Goal: Browse casually: Explore the website without a specific task or goal

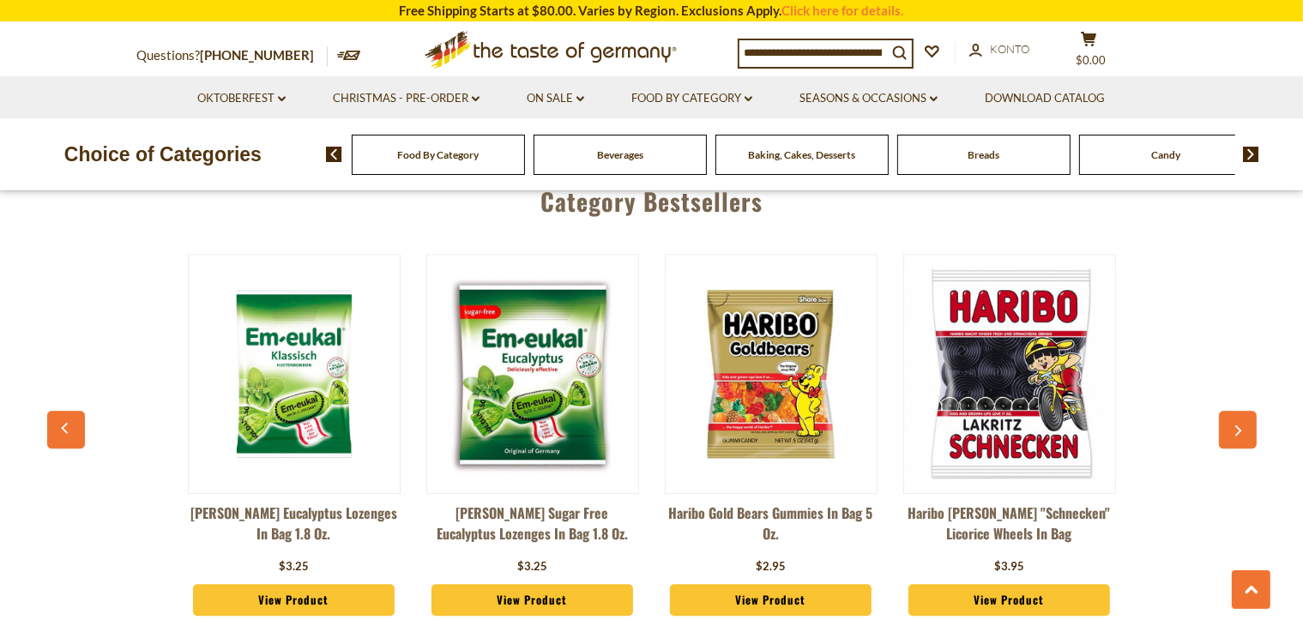
scroll to position [4604, 0]
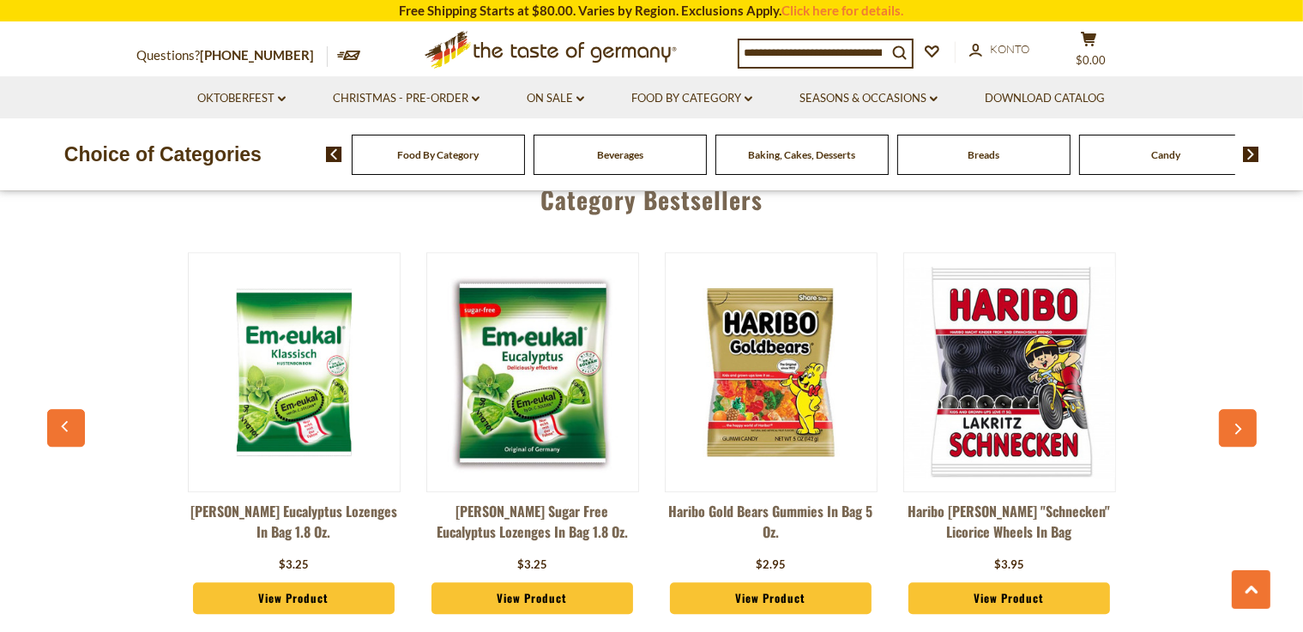
click at [643, 423] on icon "button" at bounding box center [1237, 429] width 11 height 12
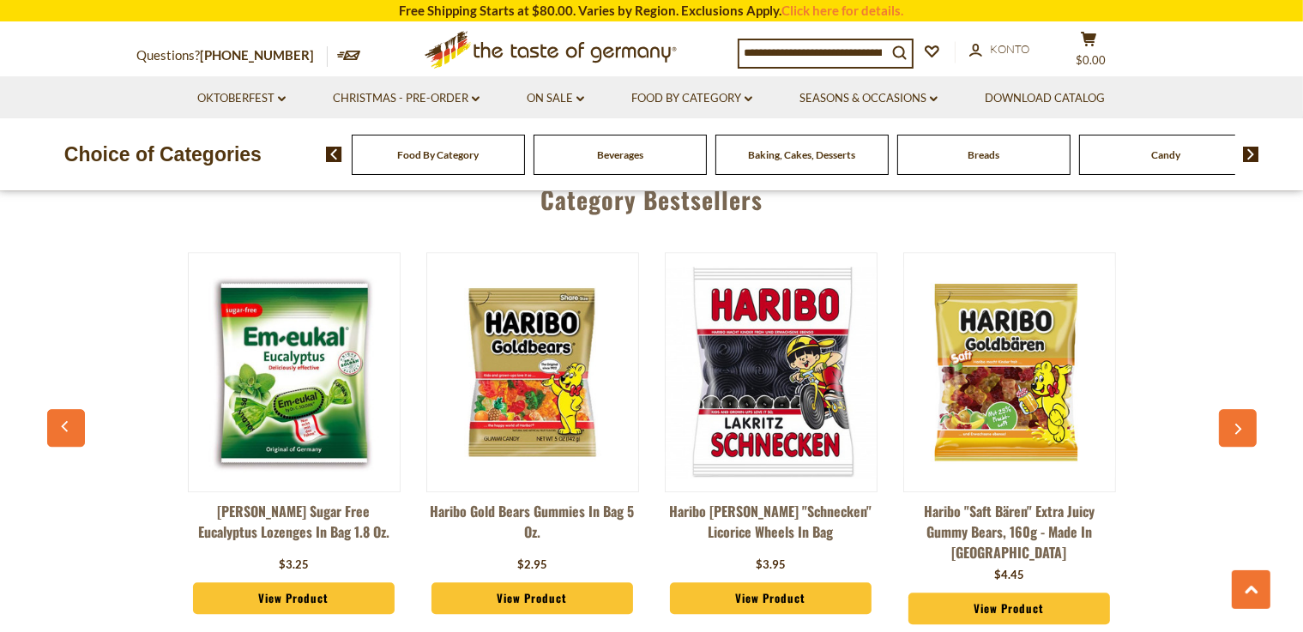
click at [643, 423] on icon "button" at bounding box center [1237, 429] width 11 height 12
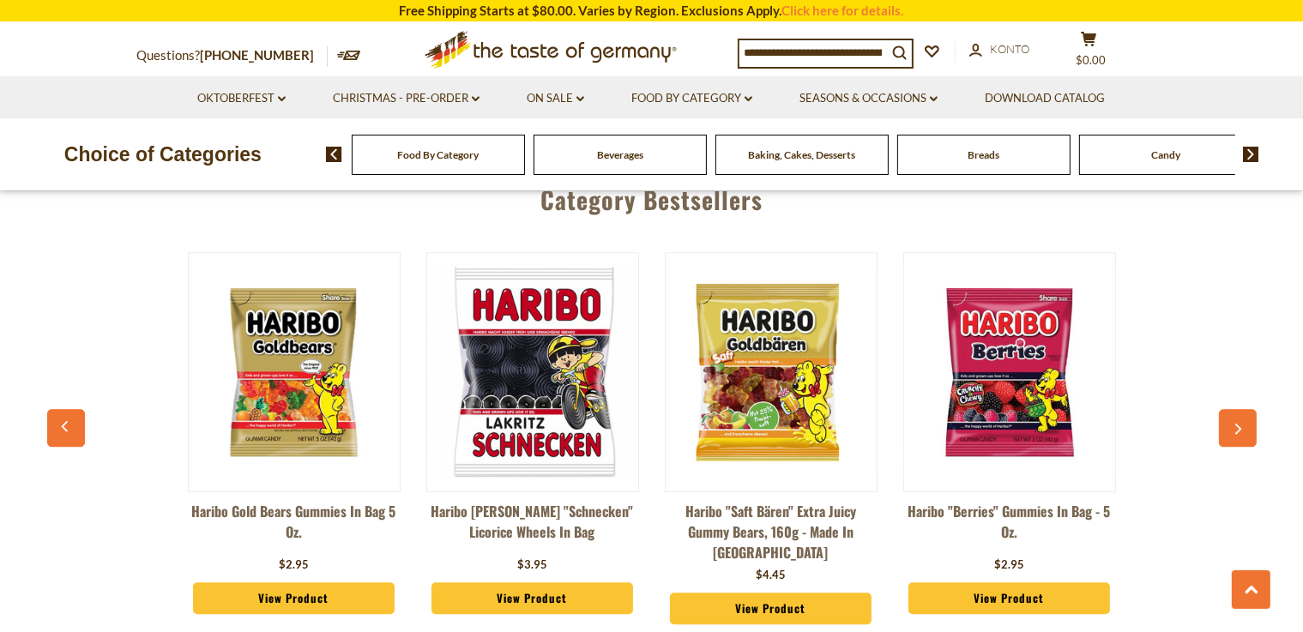
click at [643, 423] on icon "button" at bounding box center [1237, 429] width 11 height 12
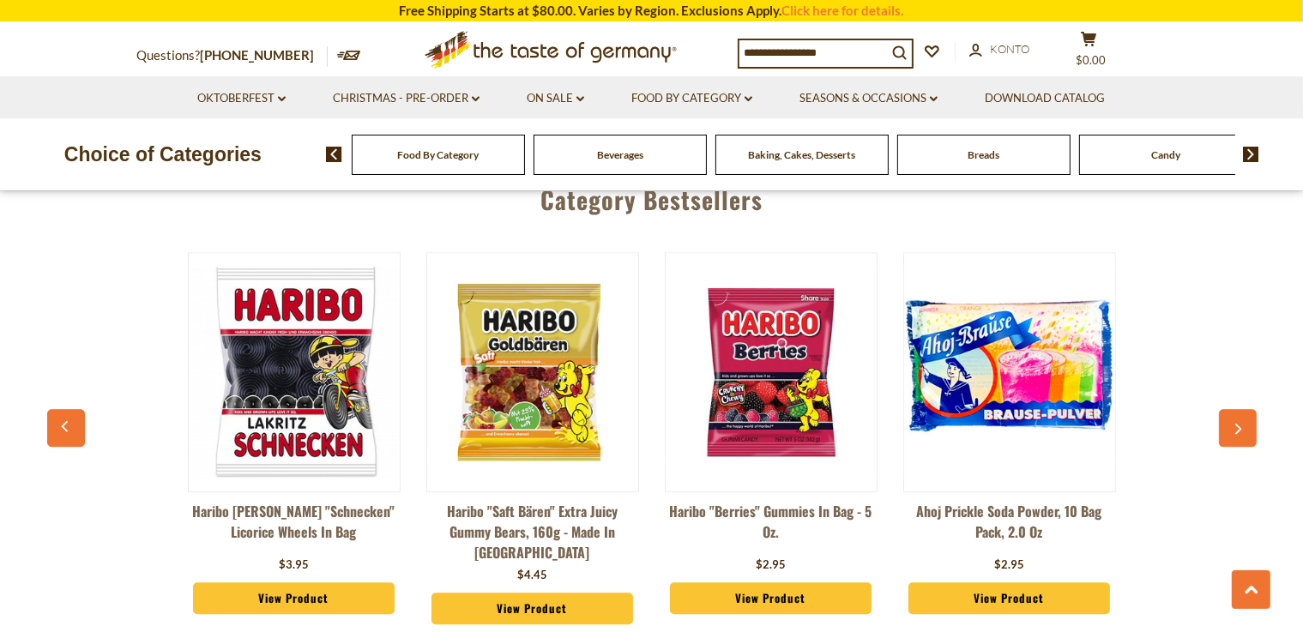
click at [643, 423] on icon "button" at bounding box center [1237, 429] width 11 height 12
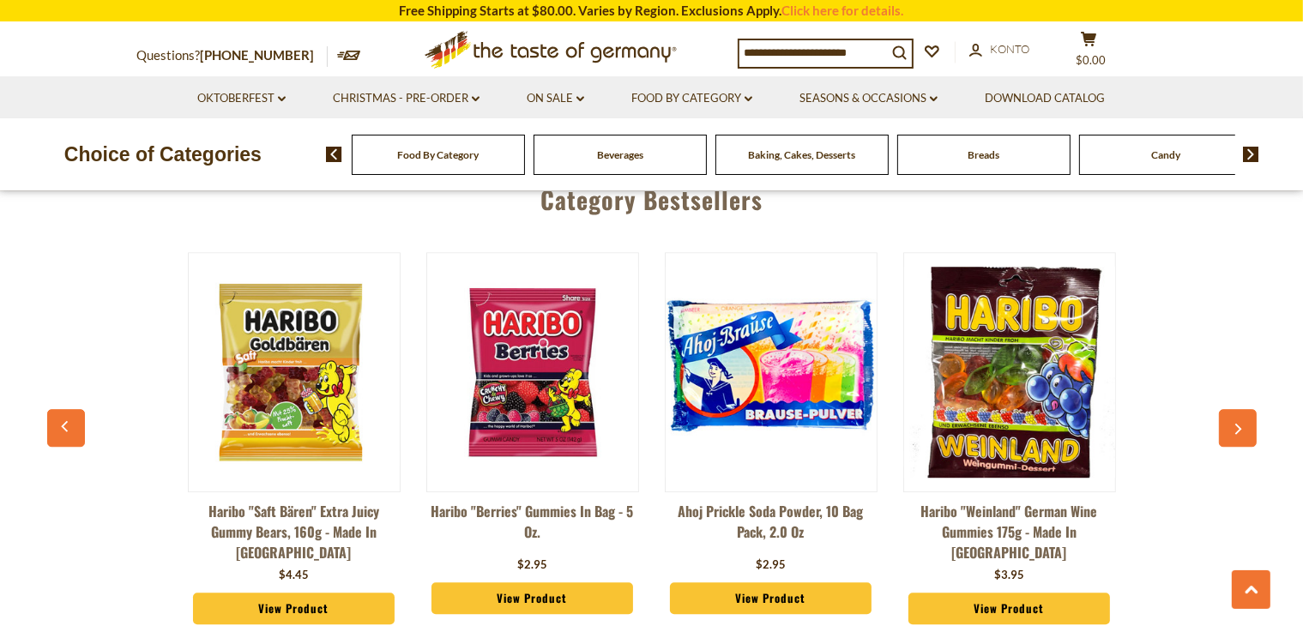
click at [643, 423] on icon "button" at bounding box center [1237, 429] width 11 height 12
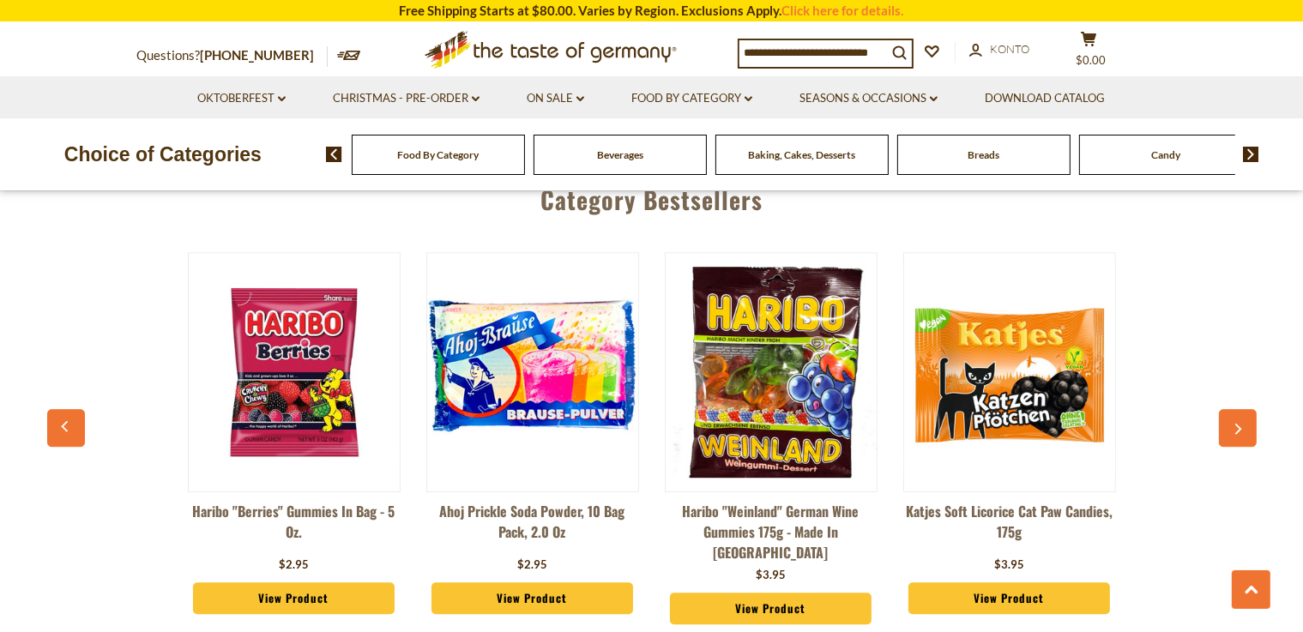
click at [643, 423] on icon "button" at bounding box center [1237, 429] width 11 height 12
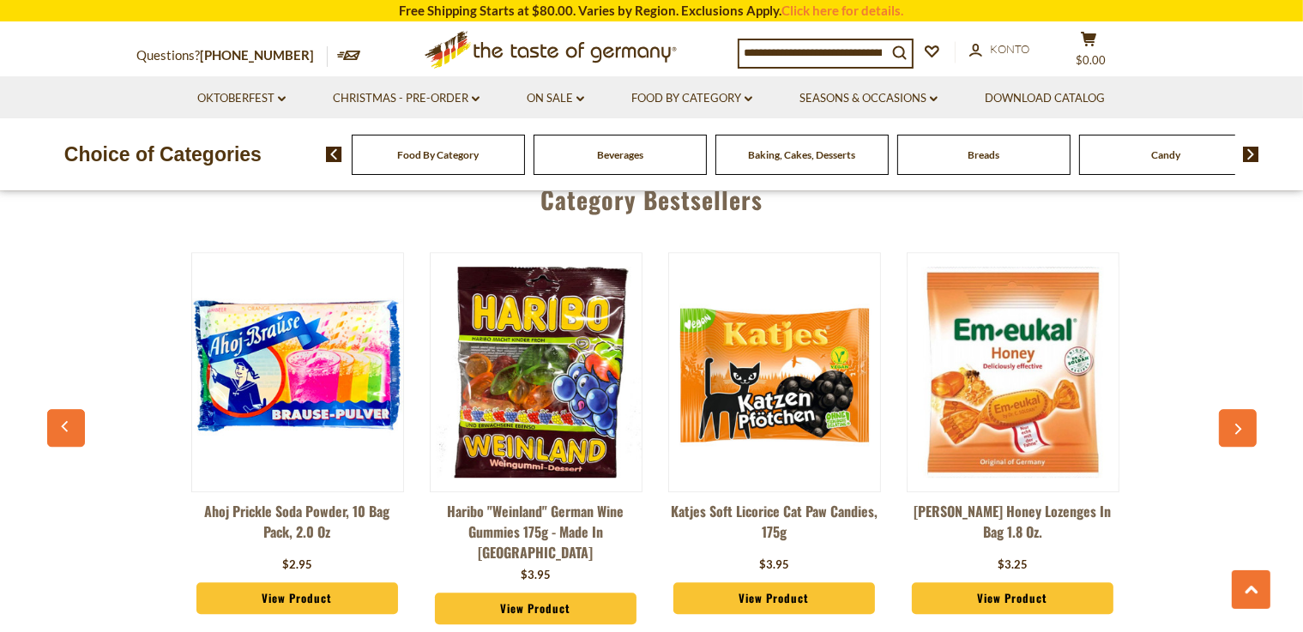
click at [643, 423] on icon "button" at bounding box center [1237, 429] width 11 height 12
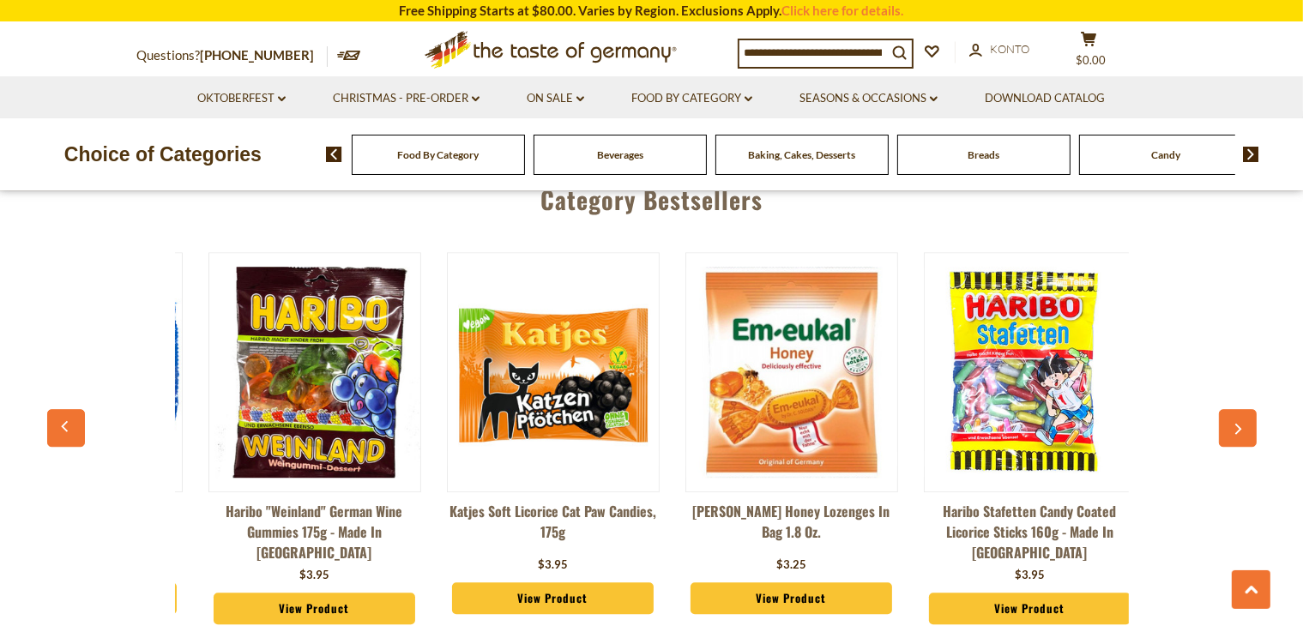
click at [643, 423] on icon "button" at bounding box center [1237, 429] width 11 height 12
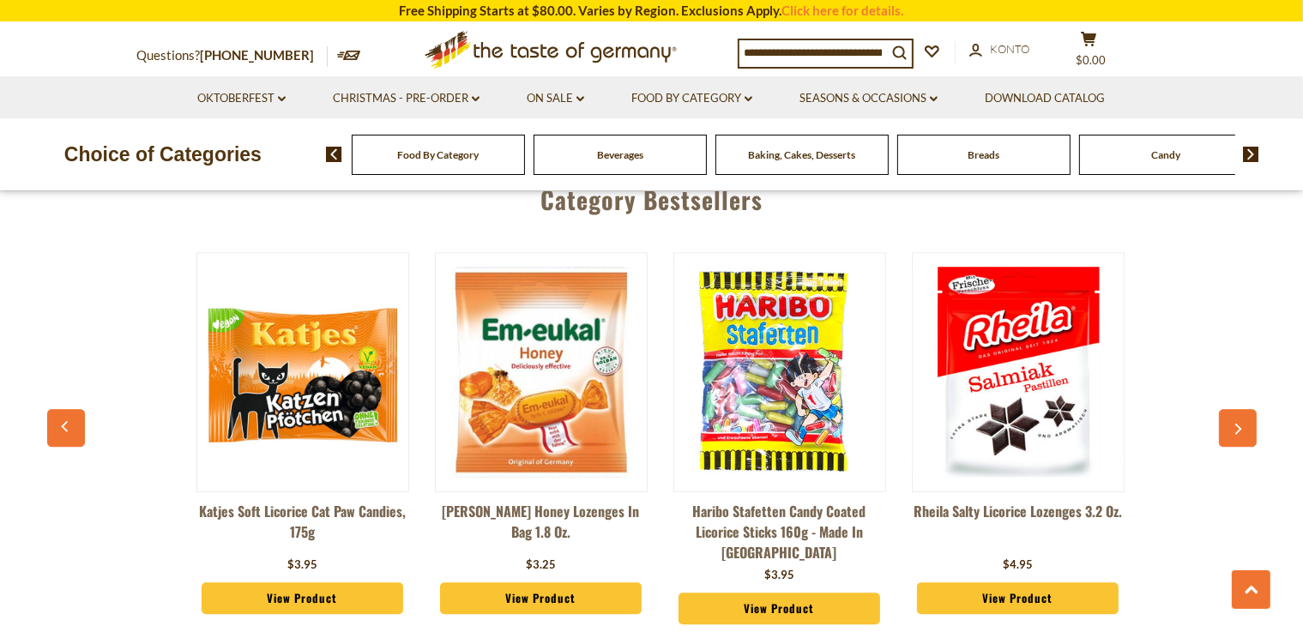
click at [643, 423] on icon "button" at bounding box center [1237, 429] width 11 height 12
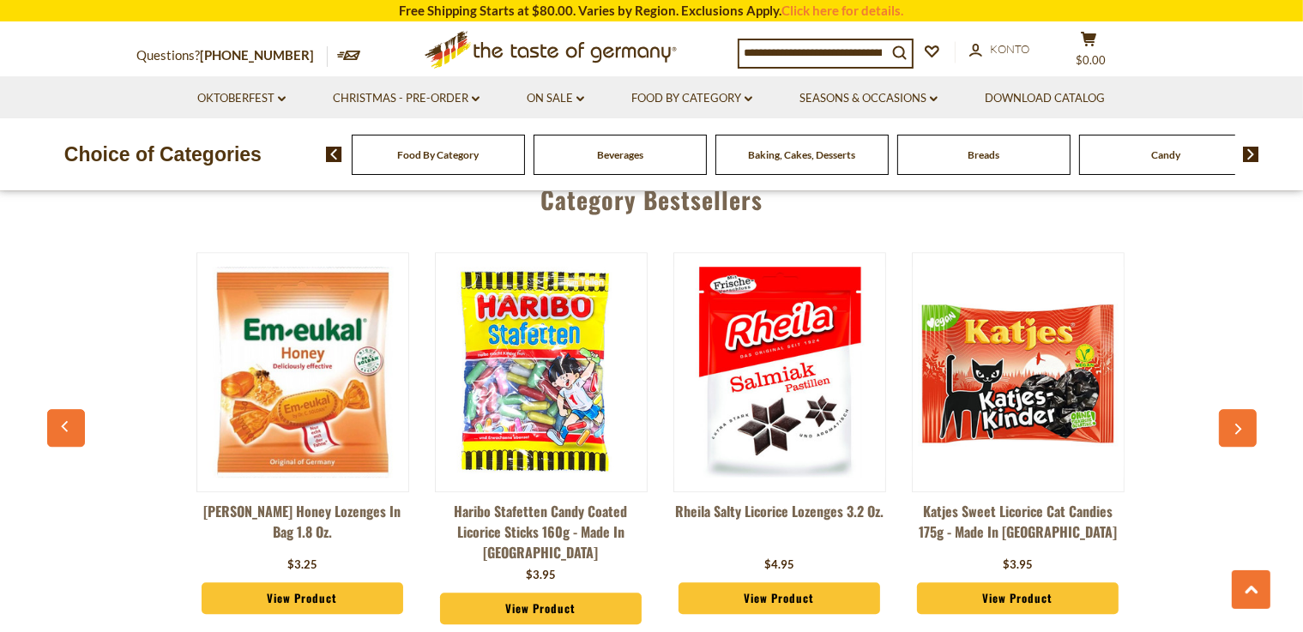
click at [643, 423] on icon "button" at bounding box center [1237, 429] width 11 height 12
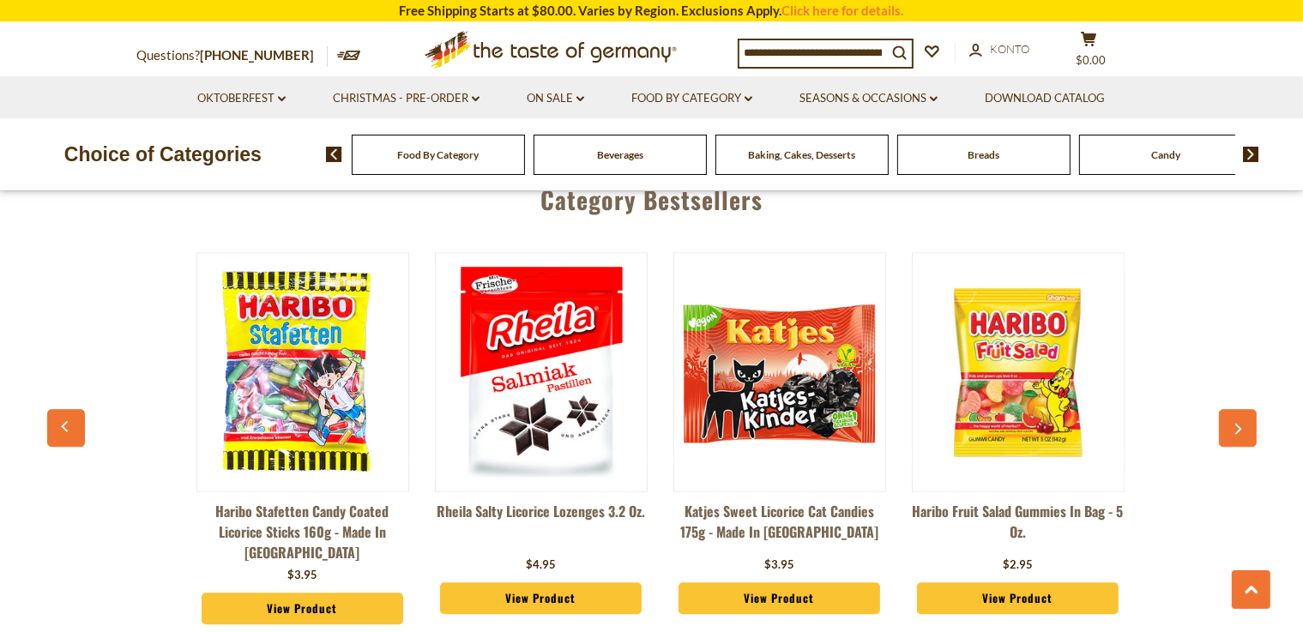
click at [643, 423] on icon "button" at bounding box center [1237, 429] width 11 height 12
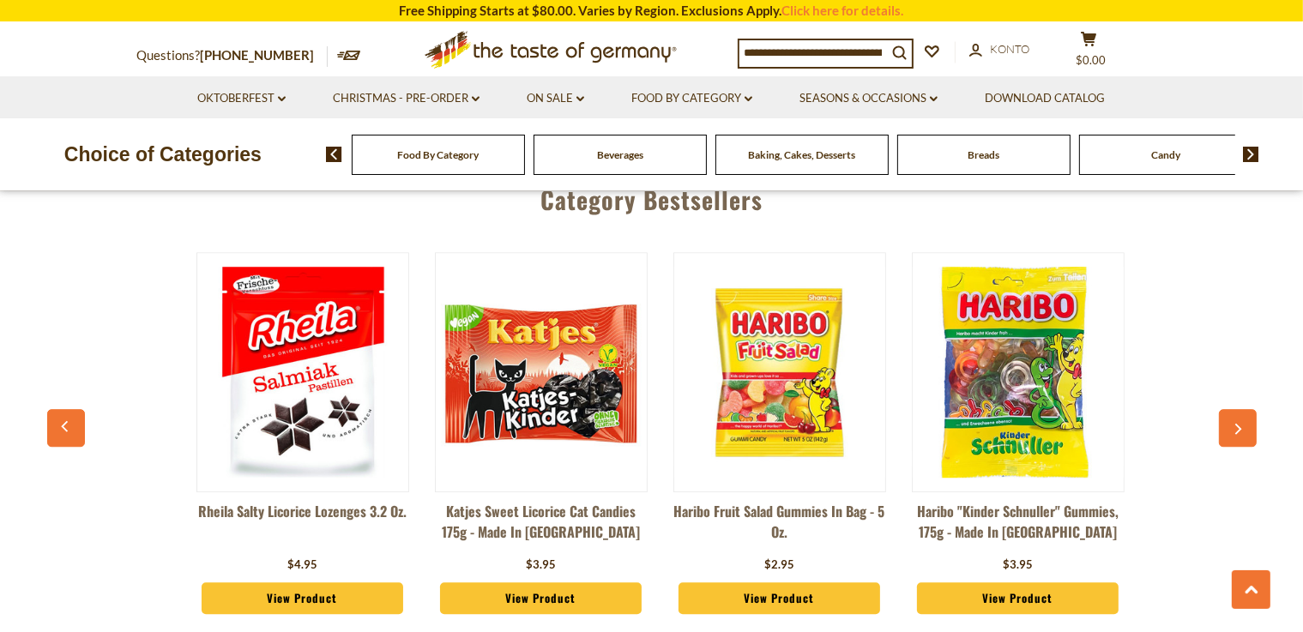
click at [643, 423] on icon "button" at bounding box center [1237, 429] width 11 height 12
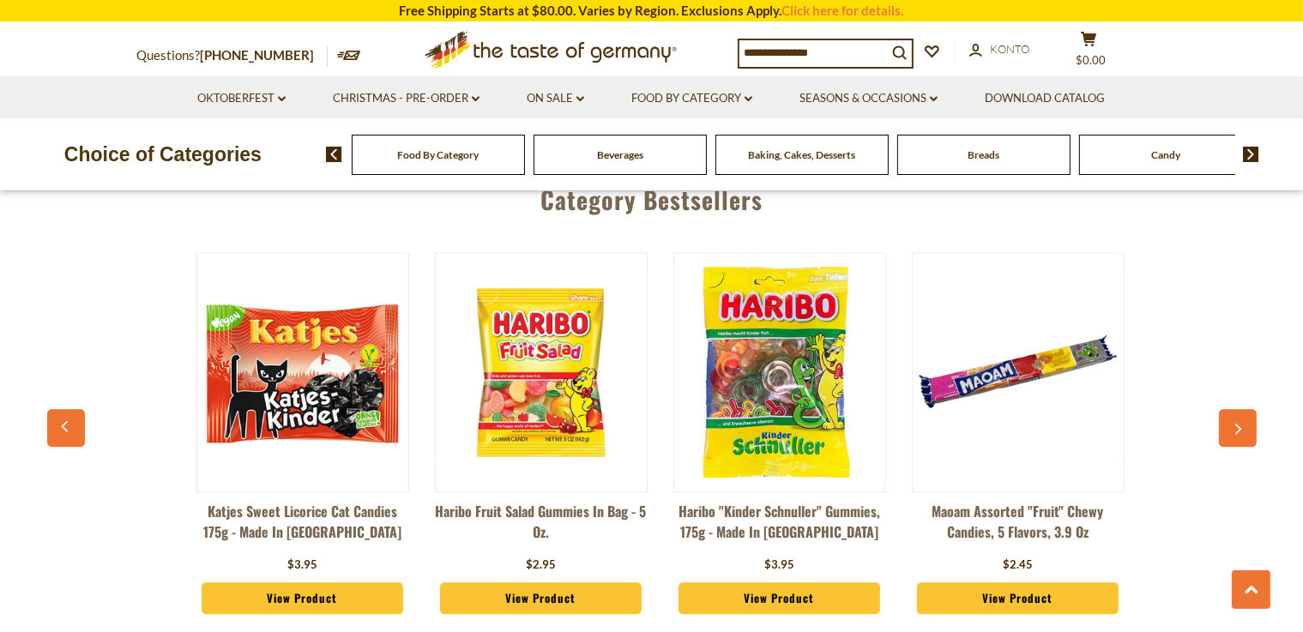
click at [643, 423] on icon "button" at bounding box center [1237, 429] width 11 height 12
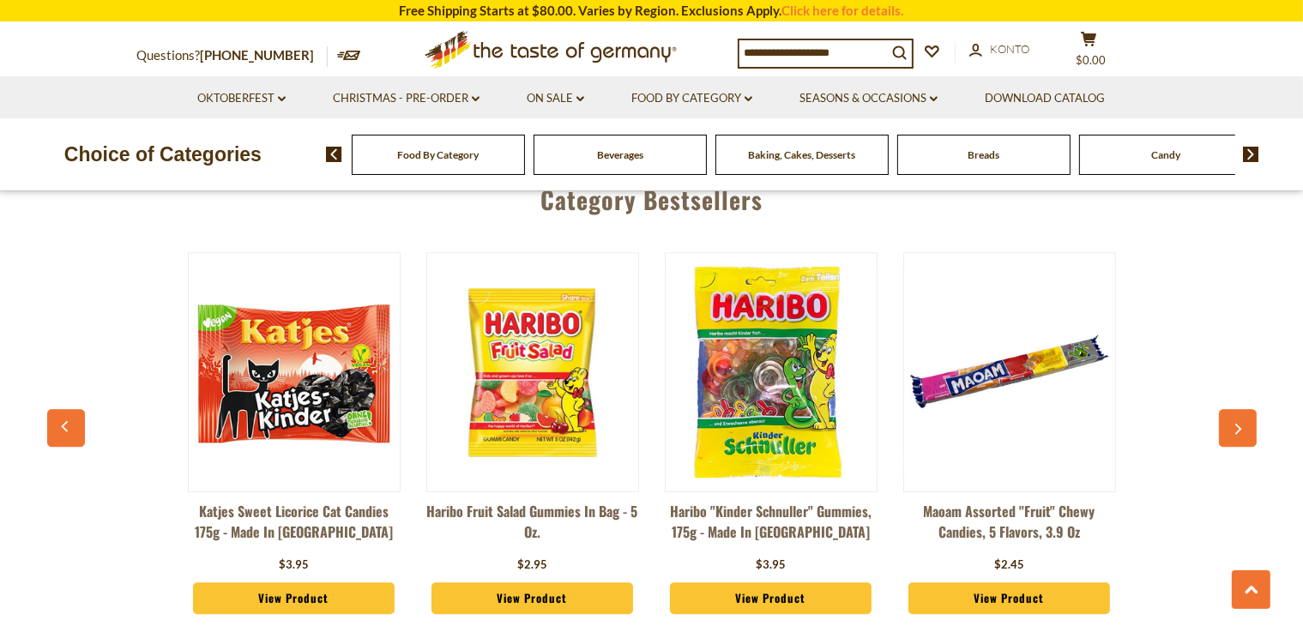
click at [643, 409] on button "button" at bounding box center [1238, 428] width 38 height 38
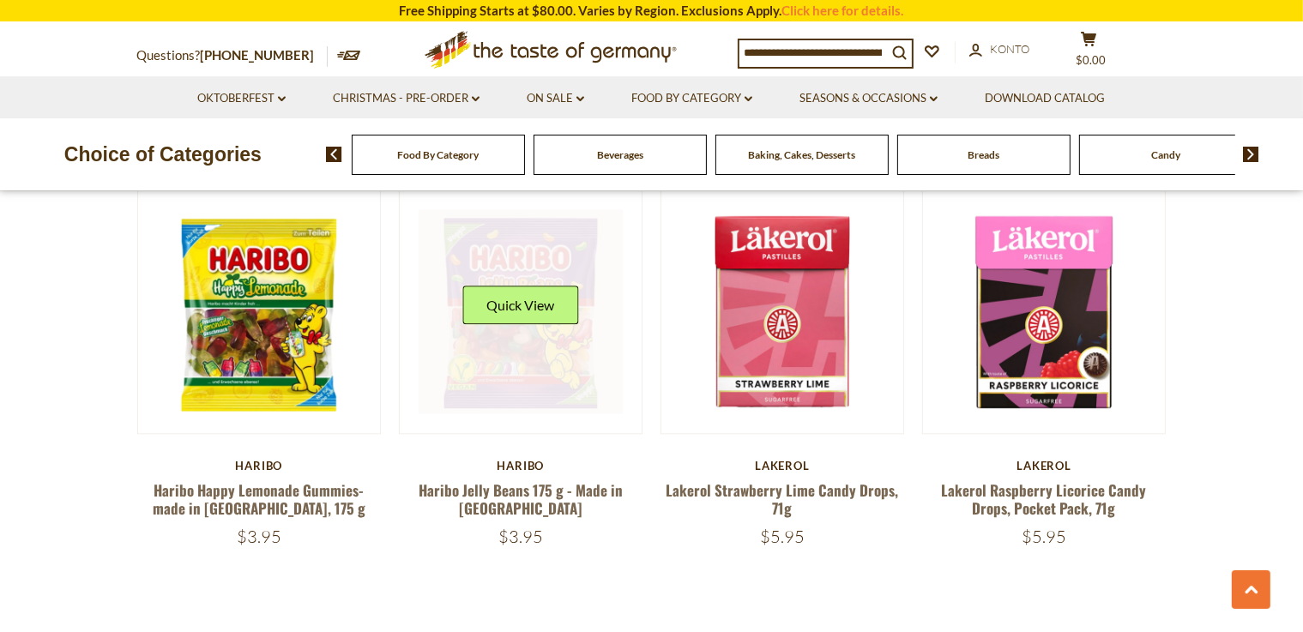
scroll to position [3939, 0]
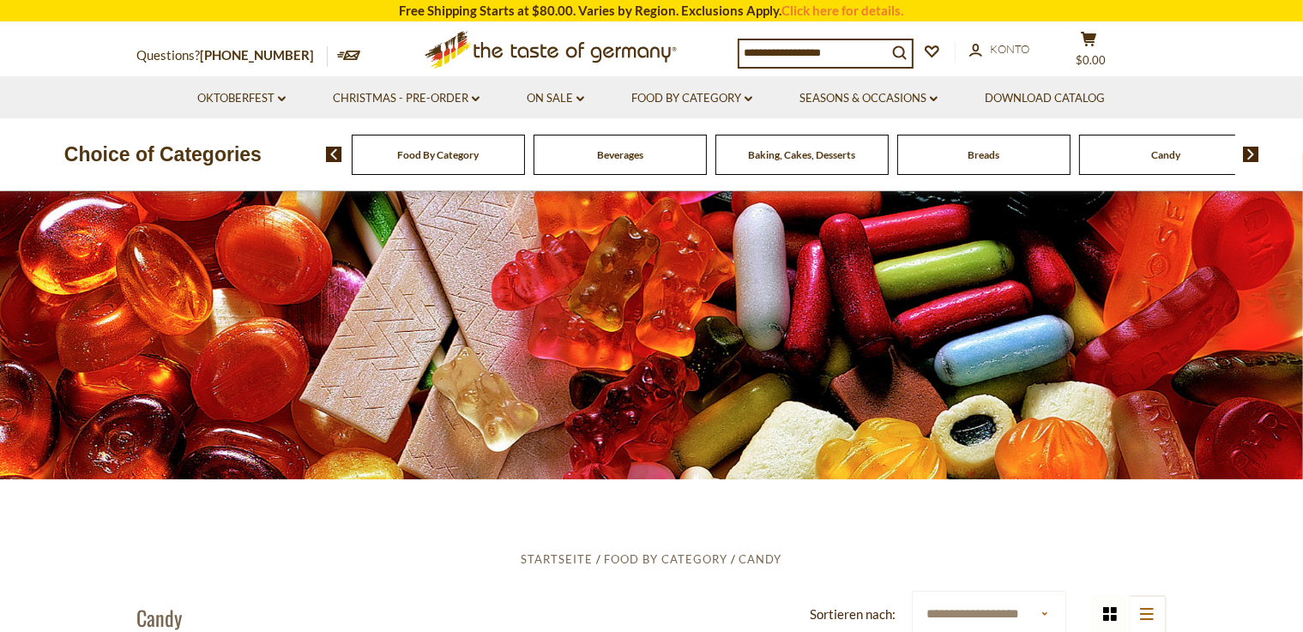
scroll to position [0, 0]
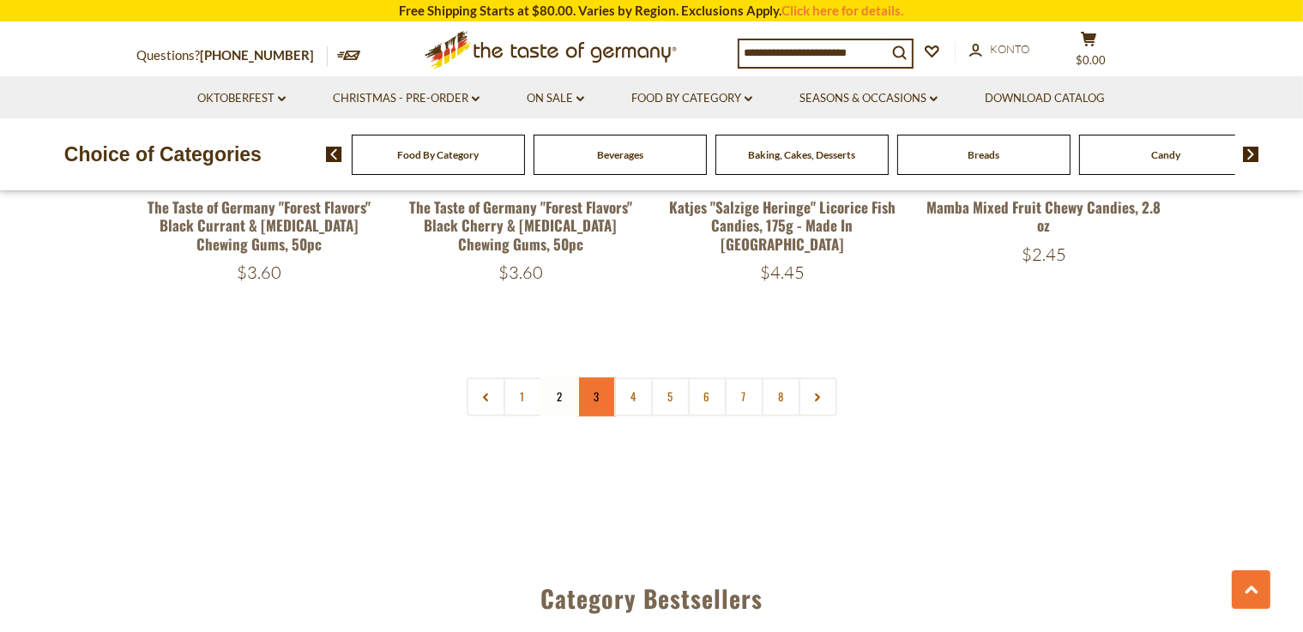
click at [597, 377] on link "3" at bounding box center [596, 396] width 39 height 39
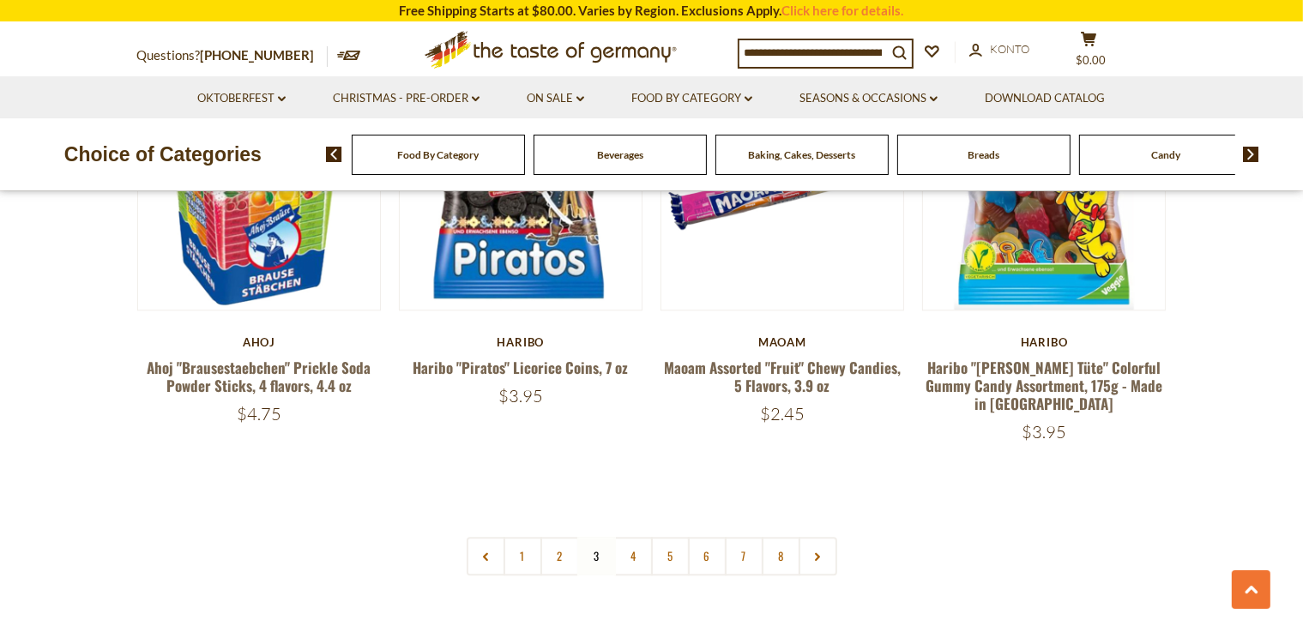
scroll to position [4129, 0]
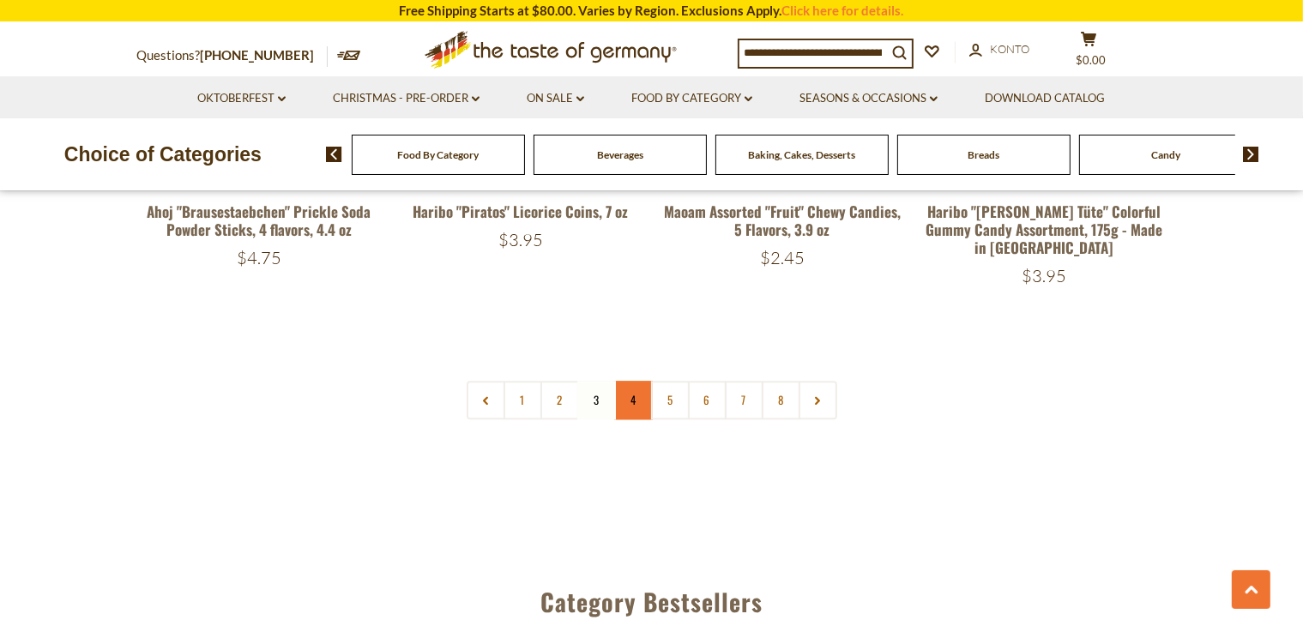
click at [628, 381] on link "4" at bounding box center [633, 400] width 39 height 39
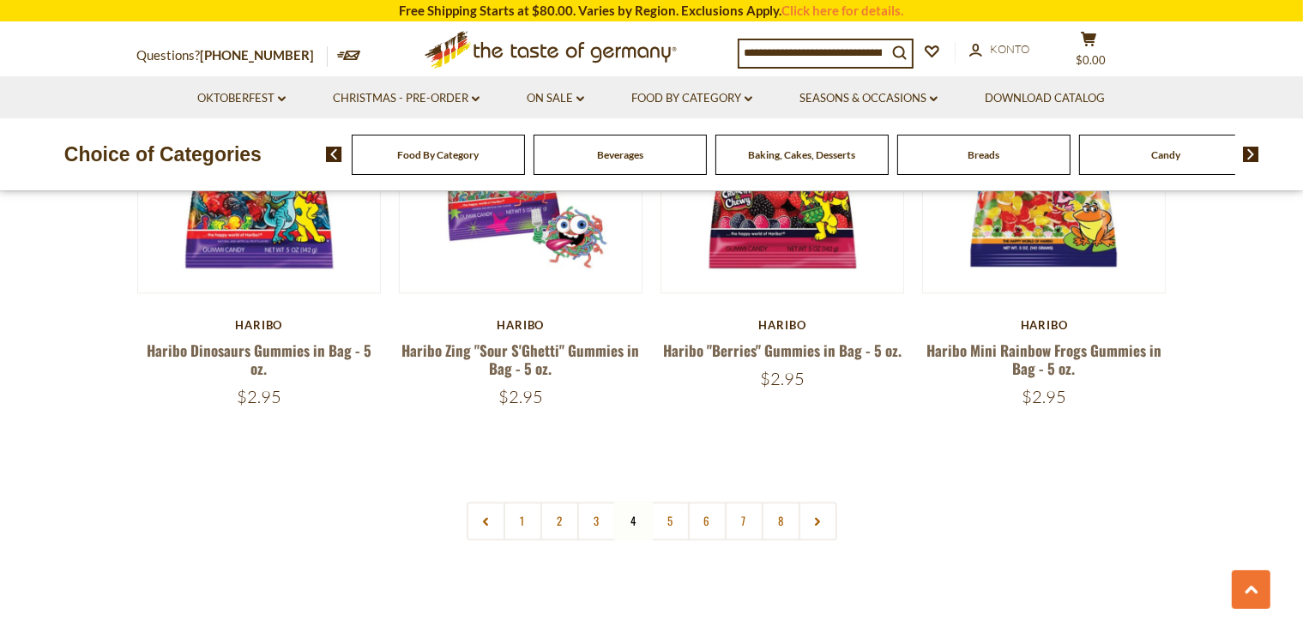
scroll to position [4059, 0]
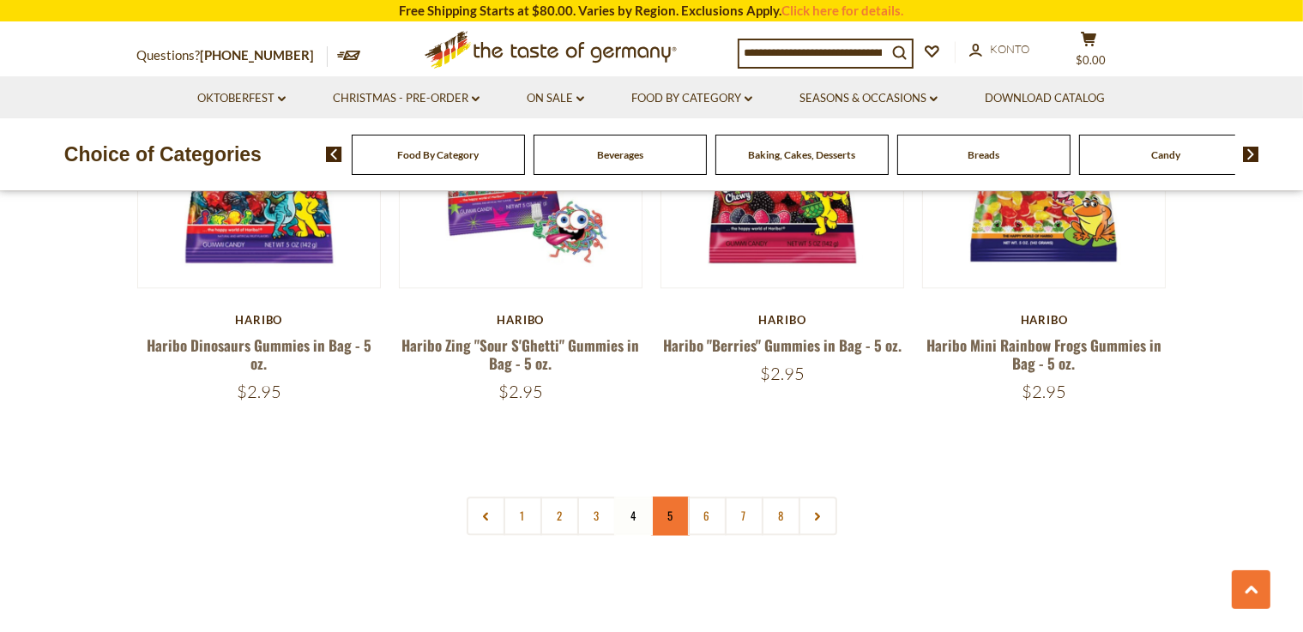
click at [643, 497] on link "5" at bounding box center [670, 516] width 39 height 39
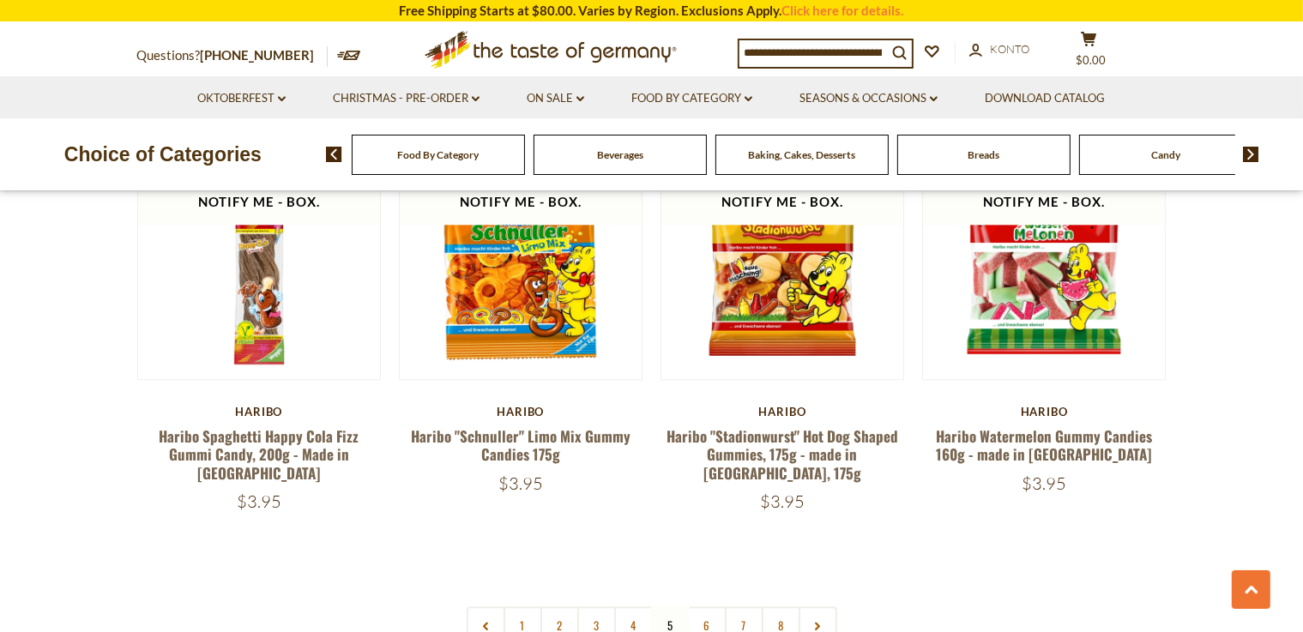
scroll to position [3991, 0]
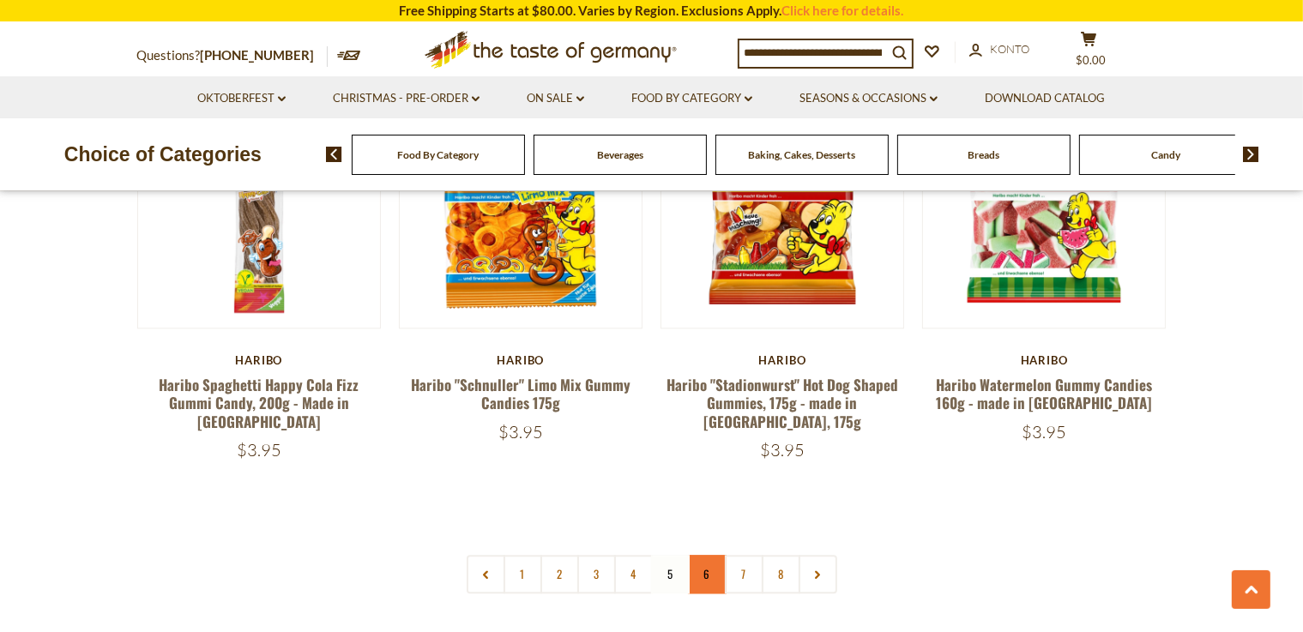
click at [643, 555] on link "6" at bounding box center [707, 574] width 39 height 39
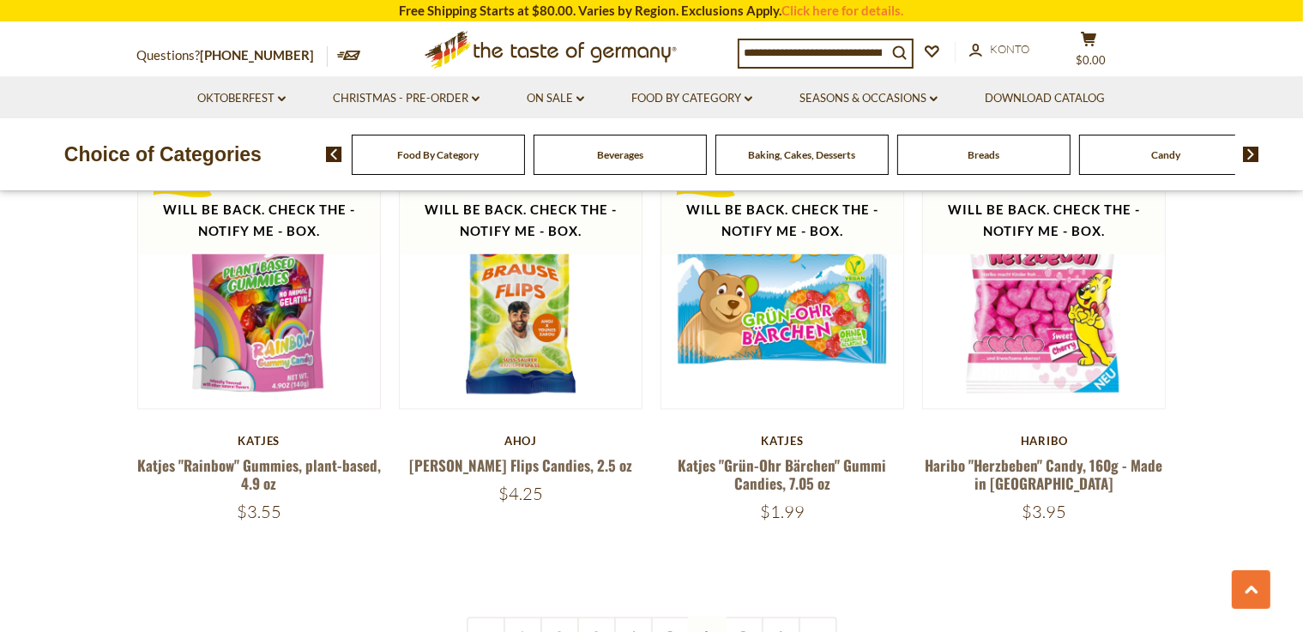
scroll to position [3984, 0]
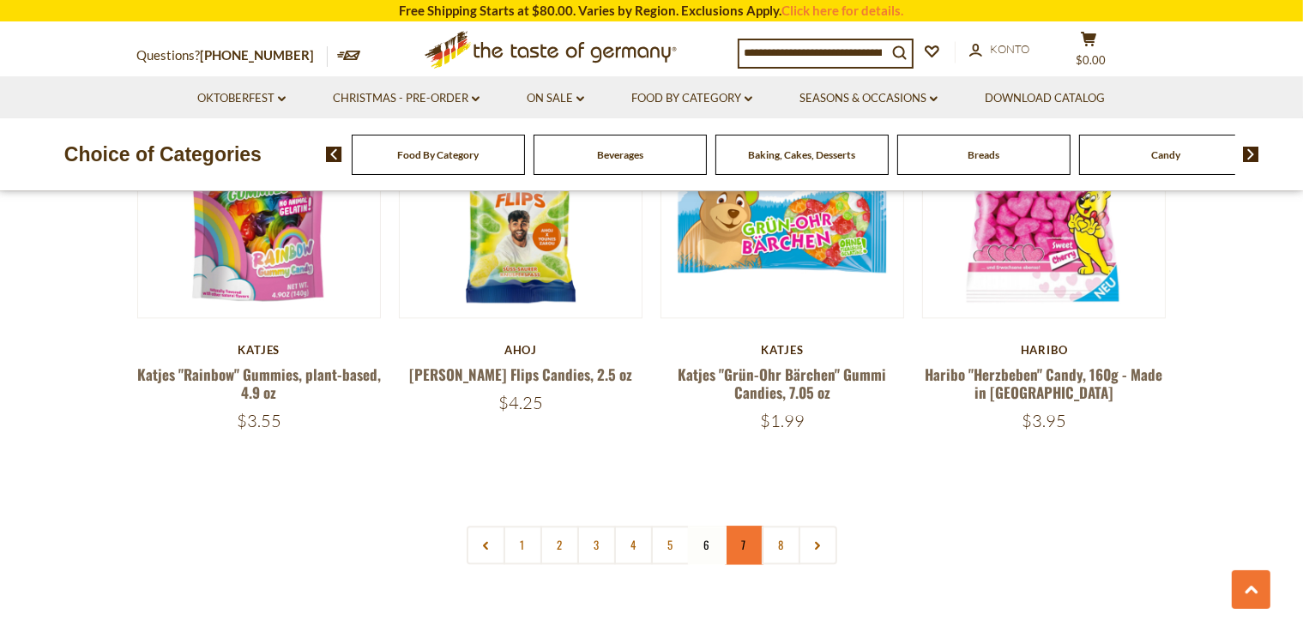
click at [643, 526] on link "7" at bounding box center [744, 545] width 39 height 39
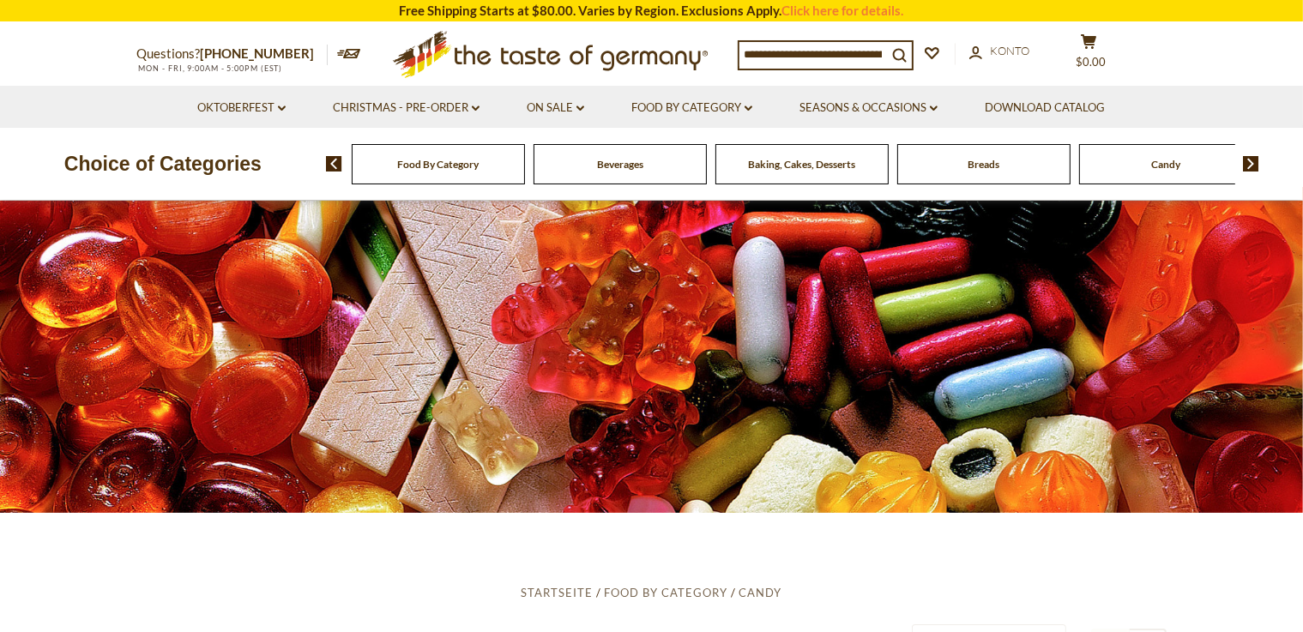
scroll to position [0, 0]
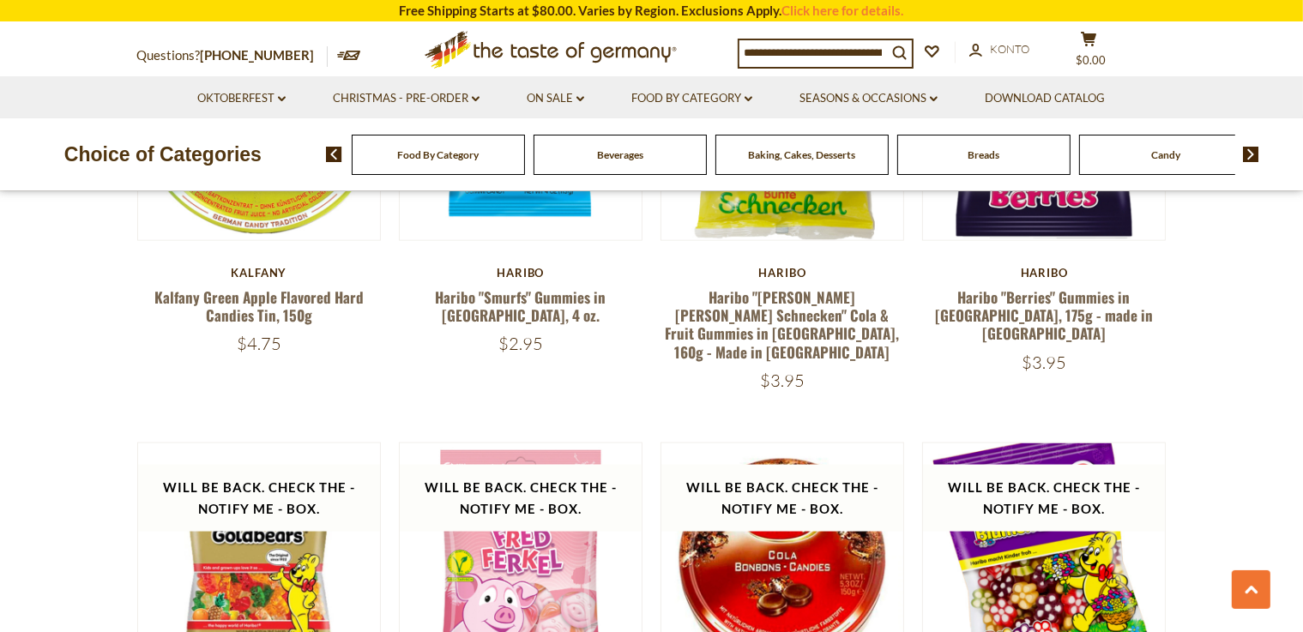
click at [75, 300] on section "**********" at bounding box center [651, 273] width 1303 height 4211
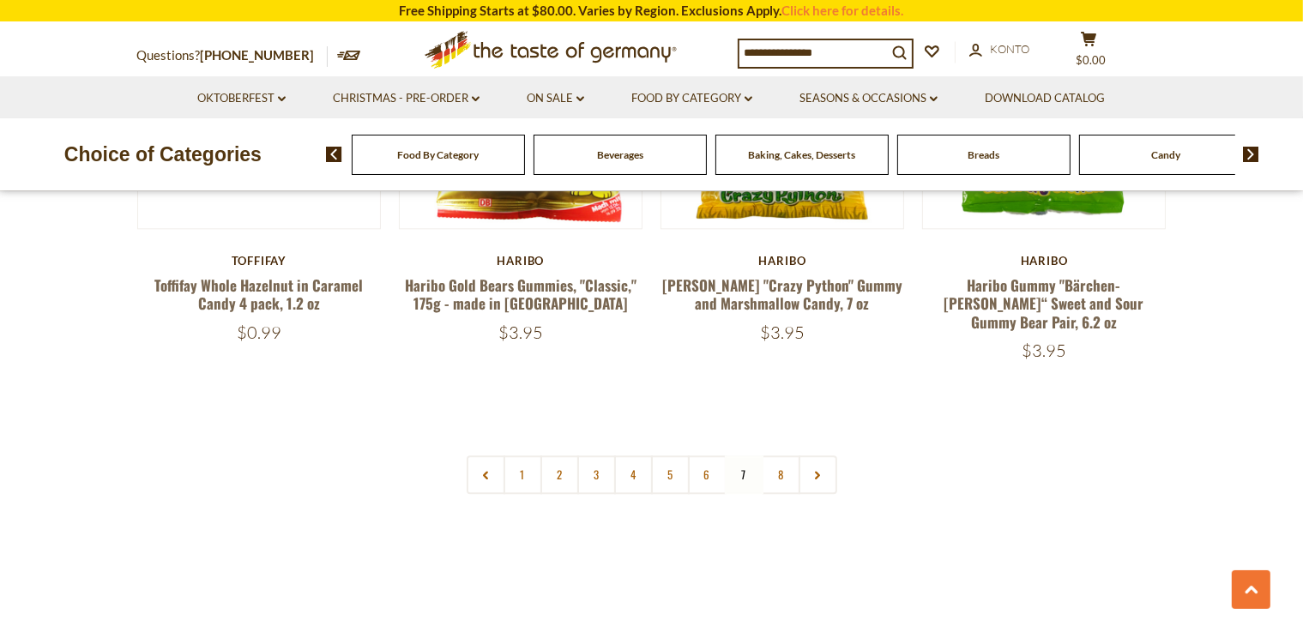
scroll to position [4166, 0]
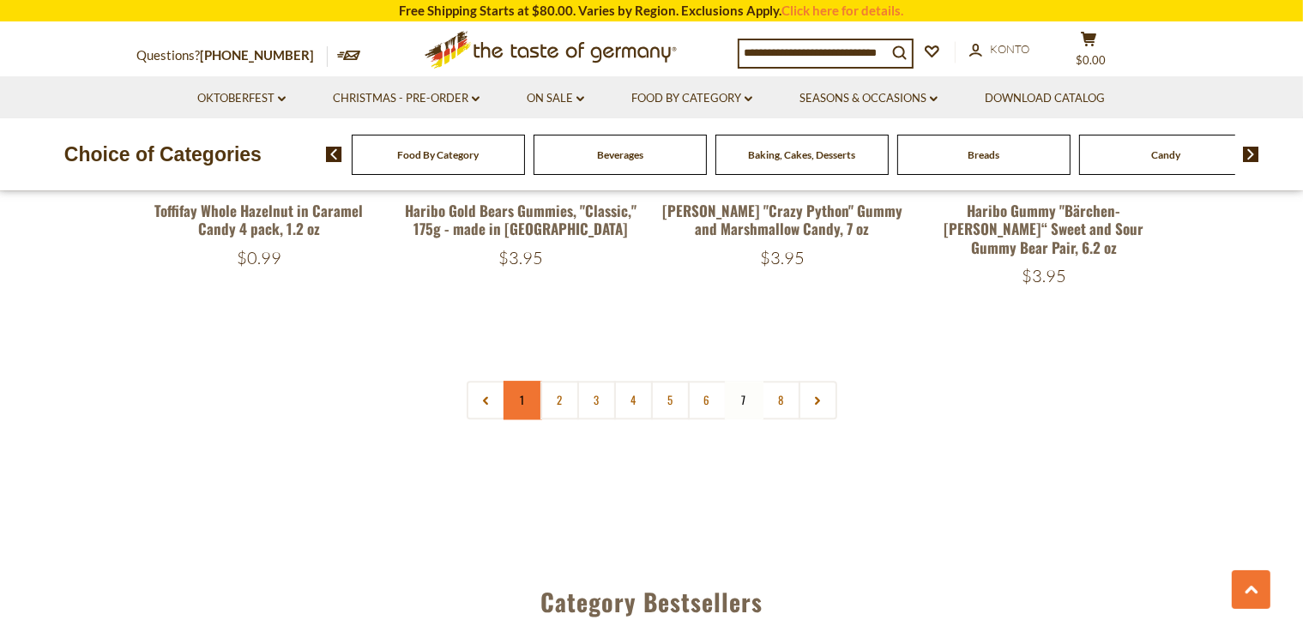
click at [511, 381] on link "1" at bounding box center [523, 400] width 39 height 39
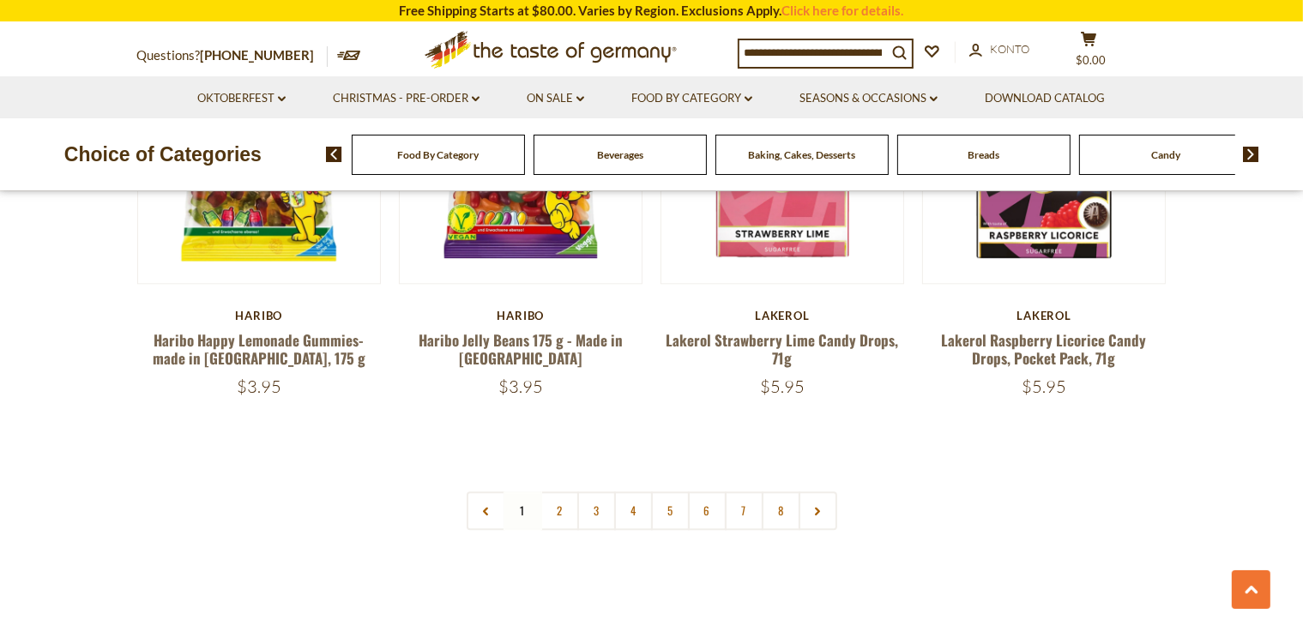
scroll to position [4176, 0]
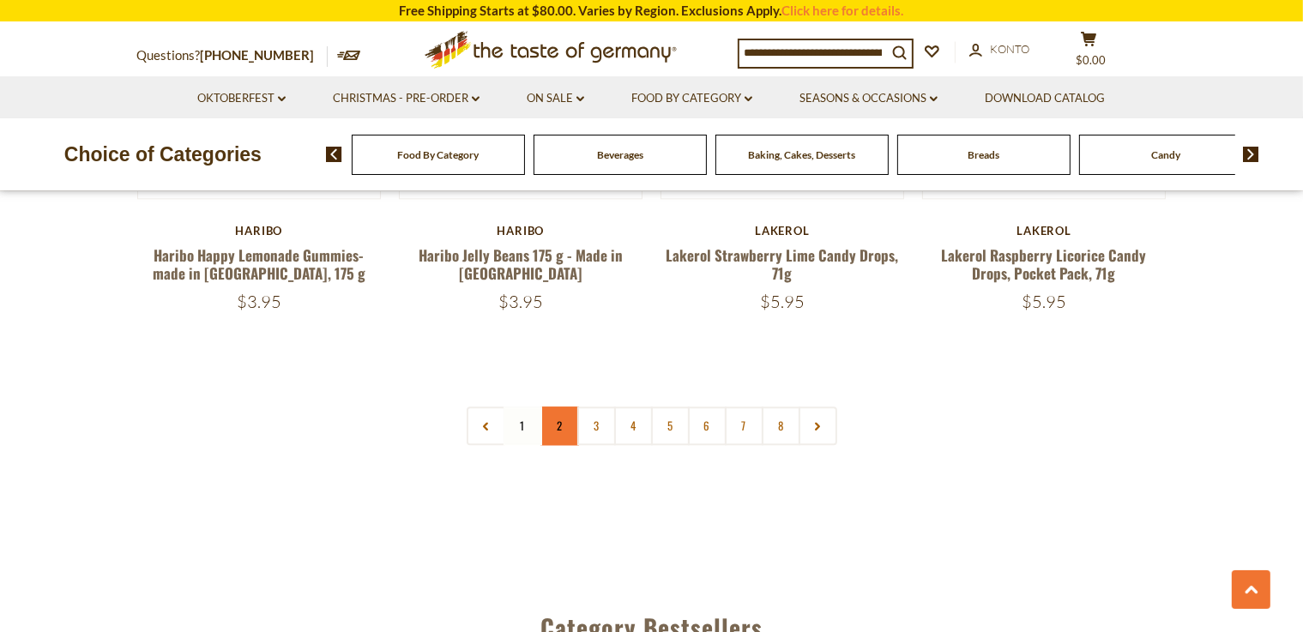
click at [558, 407] on link "2" at bounding box center [559, 426] width 39 height 39
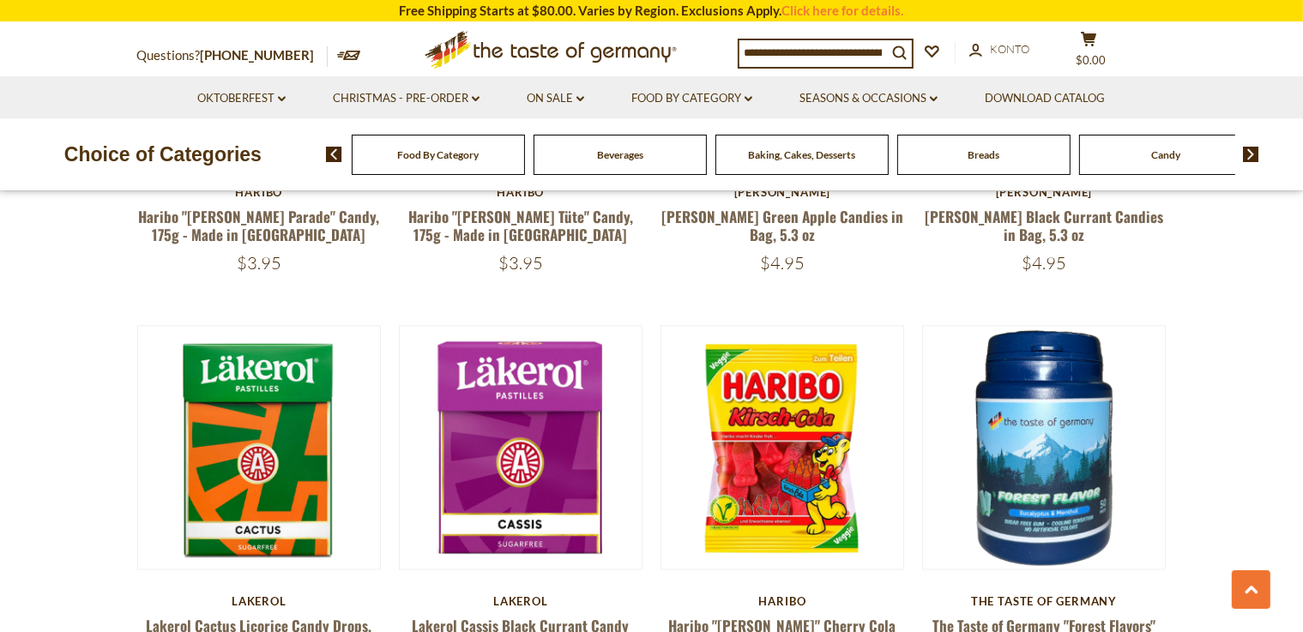
scroll to position [3326, 0]
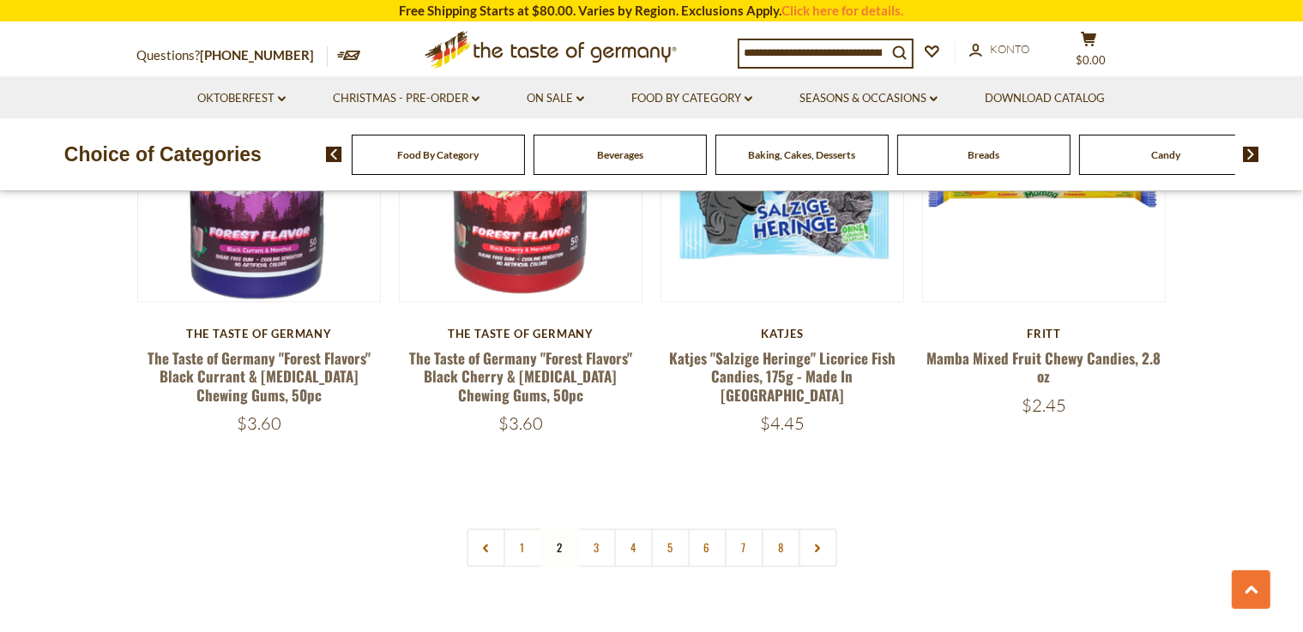
scroll to position [4029, 0]
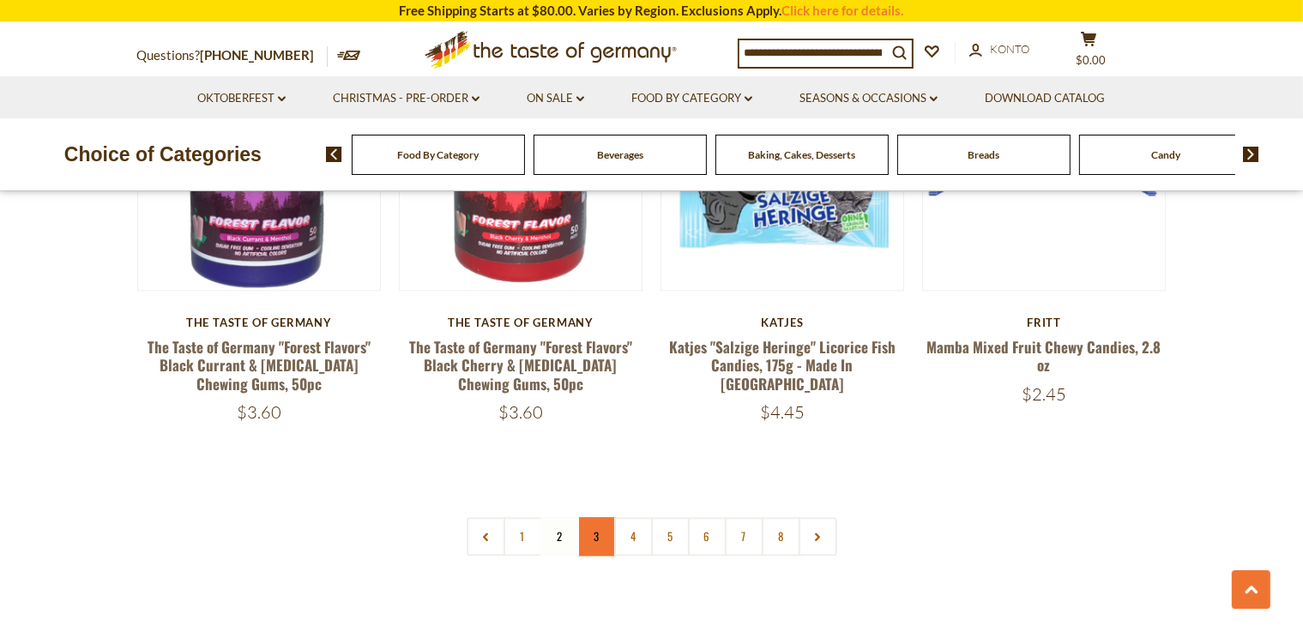
click at [594, 517] on link "3" at bounding box center [596, 536] width 39 height 39
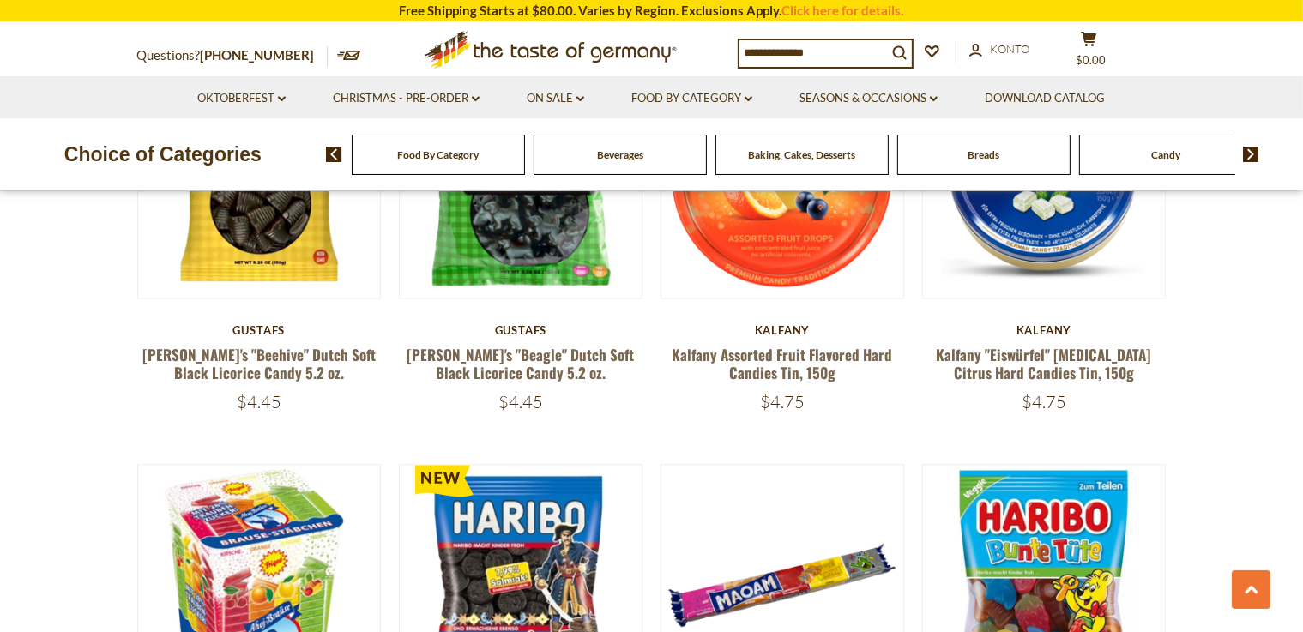
scroll to position [3714, 0]
